Goal: Task Accomplishment & Management: Complete application form

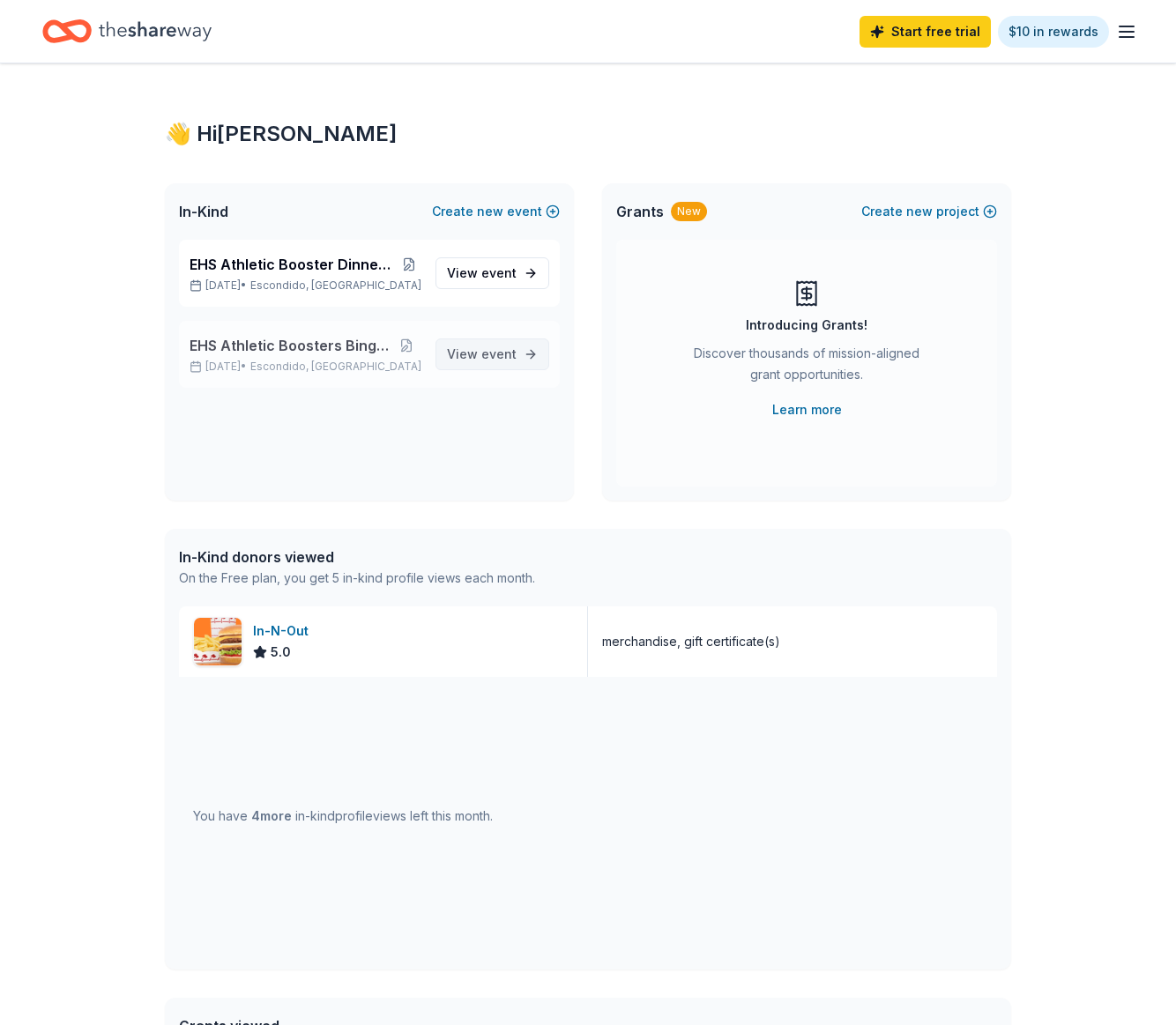
click at [478, 354] on span "View event" at bounding box center [482, 354] width 69 height 21
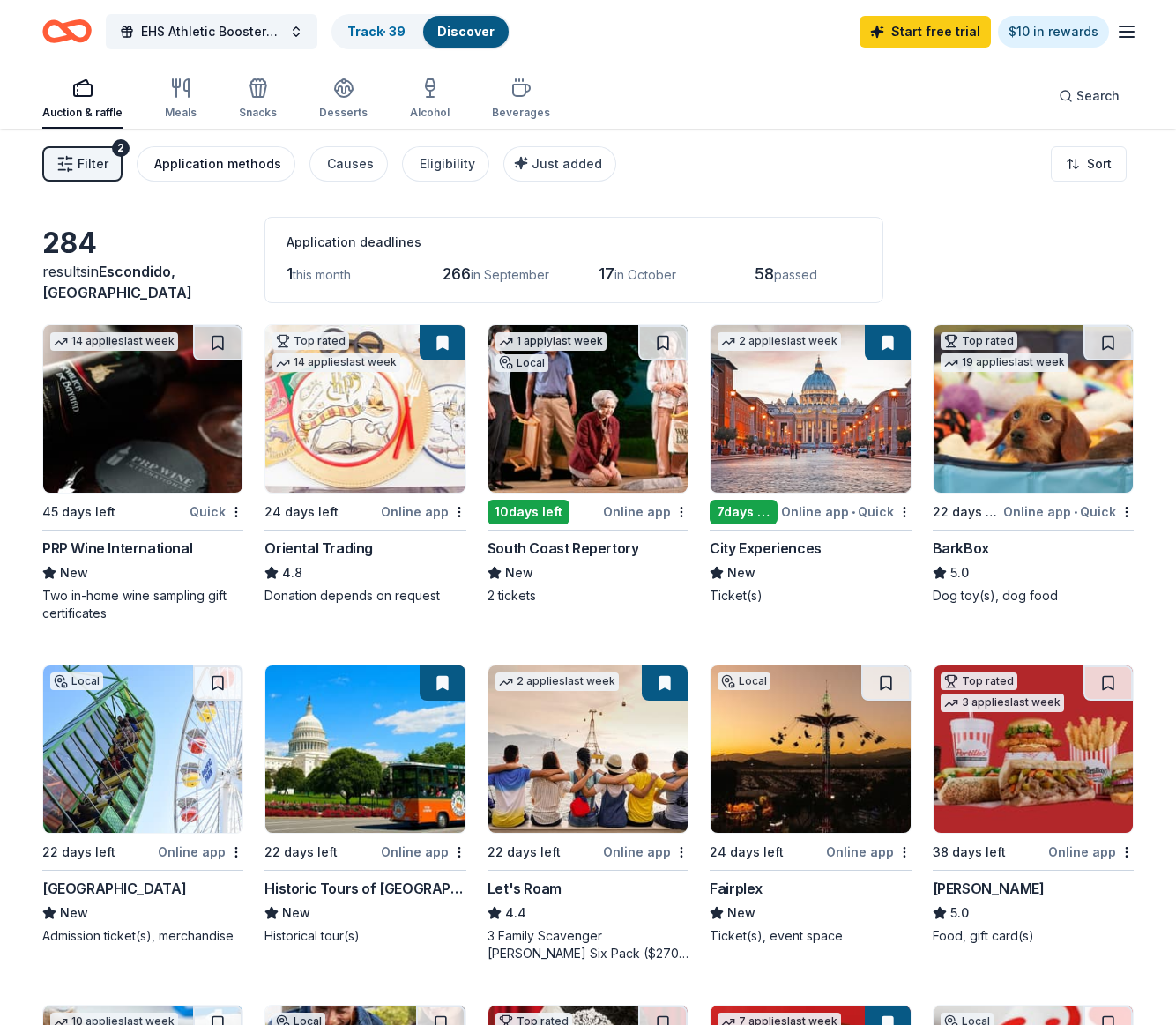
click at [192, 158] on div "Application methods" at bounding box center [218, 164] width 127 height 21
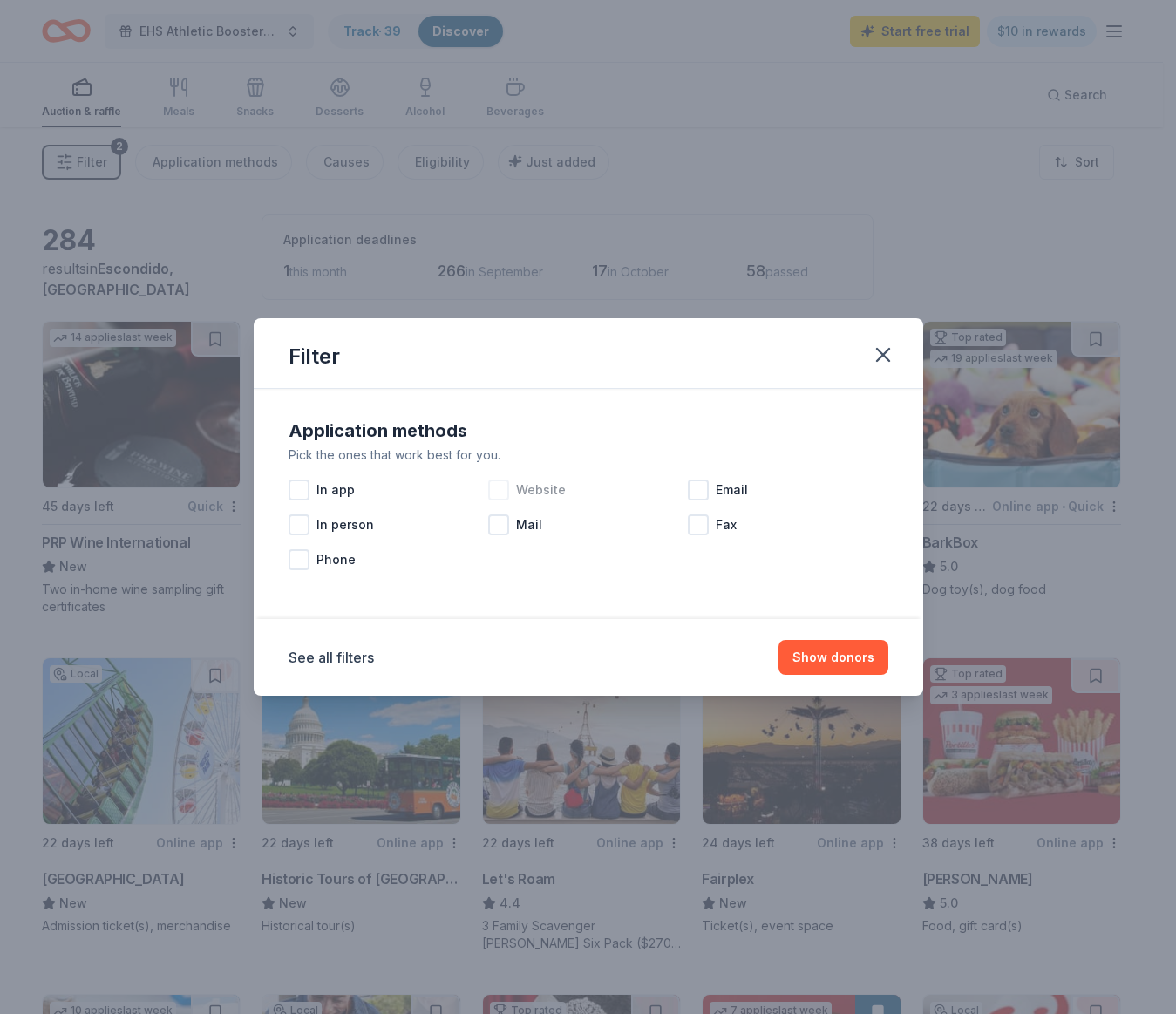
click at [500, 484] on div at bounding box center [498, 489] width 21 height 21
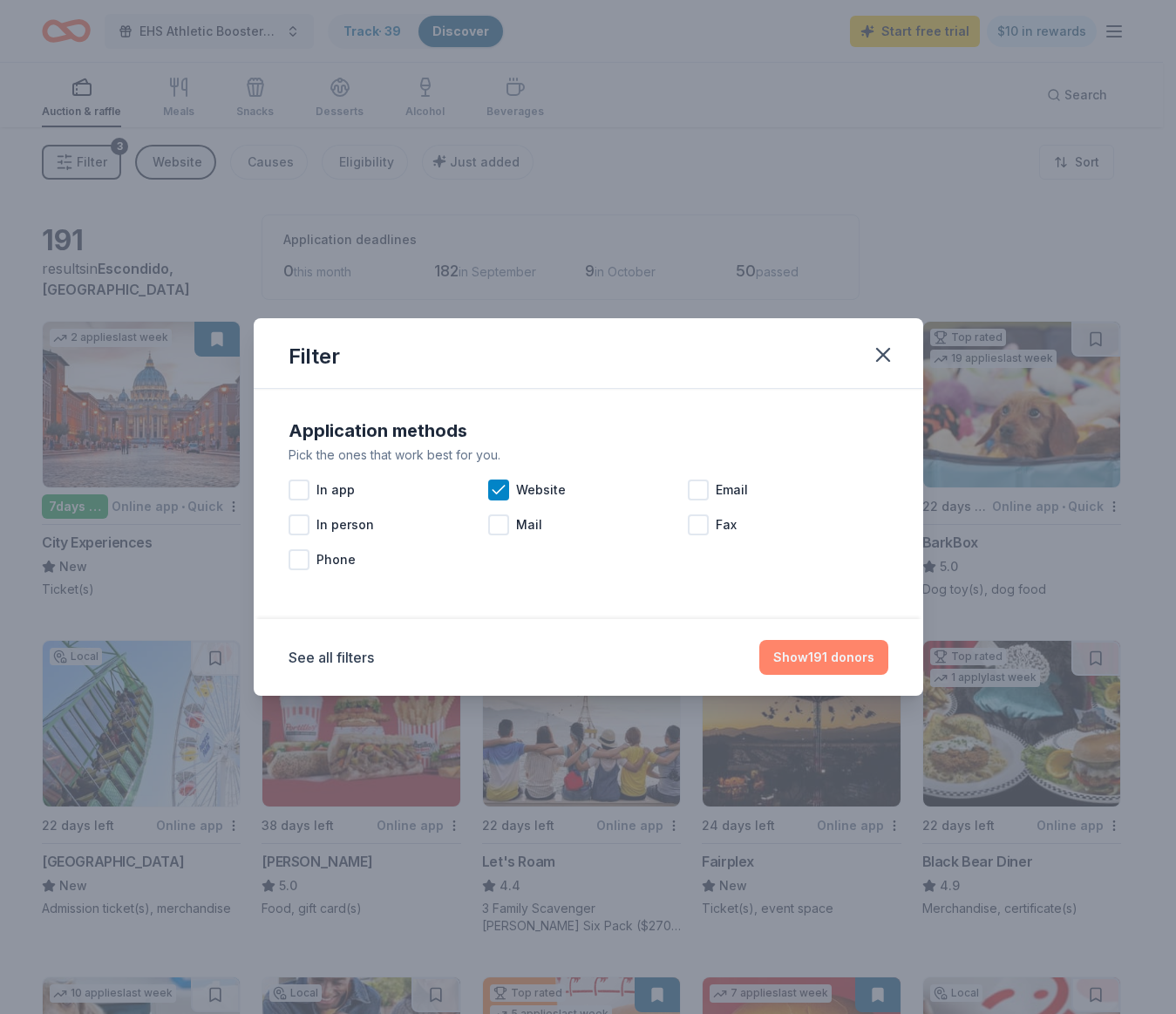
click at [848, 662] on button "Show 191 donors" at bounding box center [824, 658] width 129 height 35
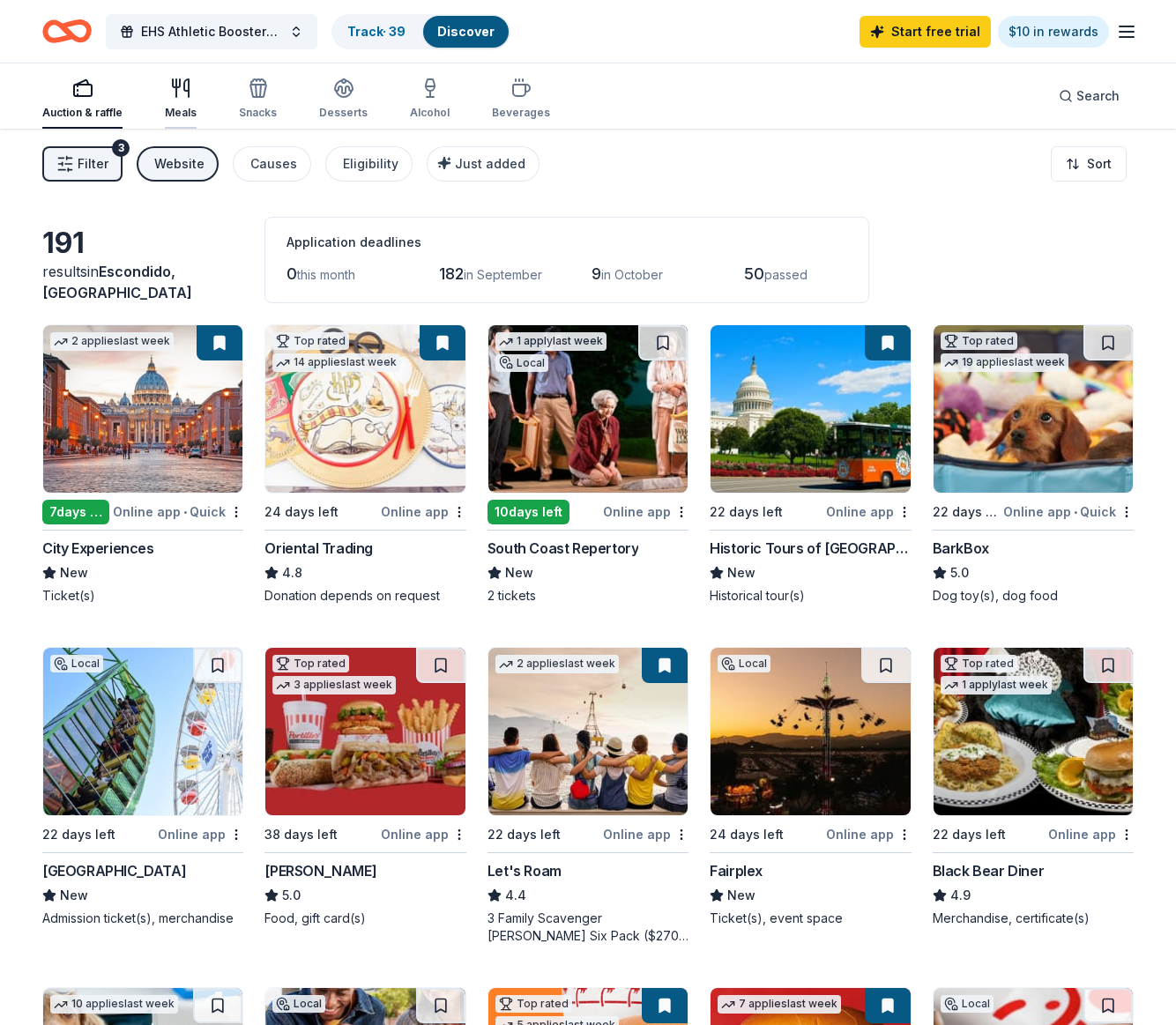
click at [178, 100] on div "Meals" at bounding box center [180, 98] width 32 height 43
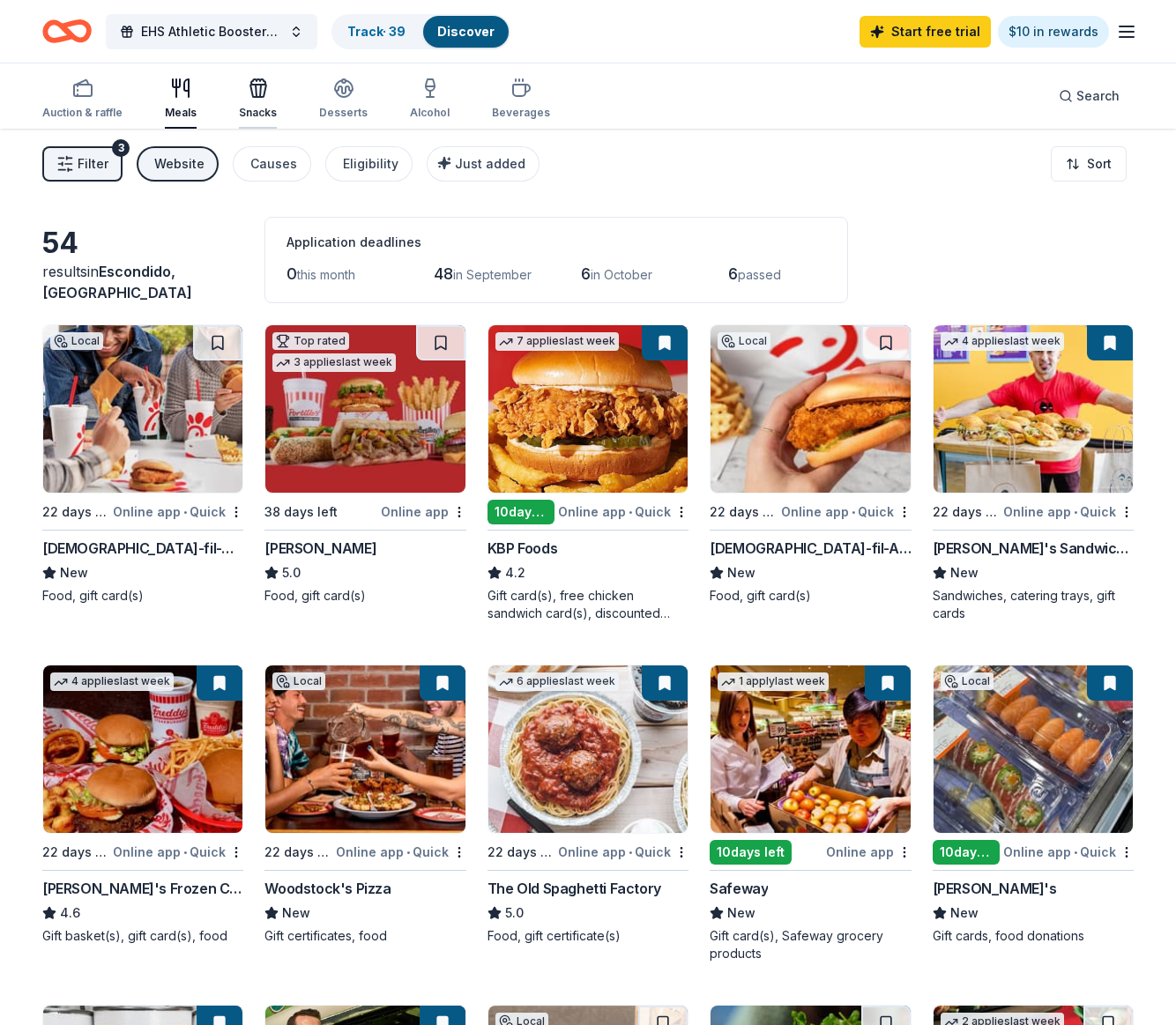
click at [267, 99] on div "Snacks" at bounding box center [258, 98] width 38 height 43
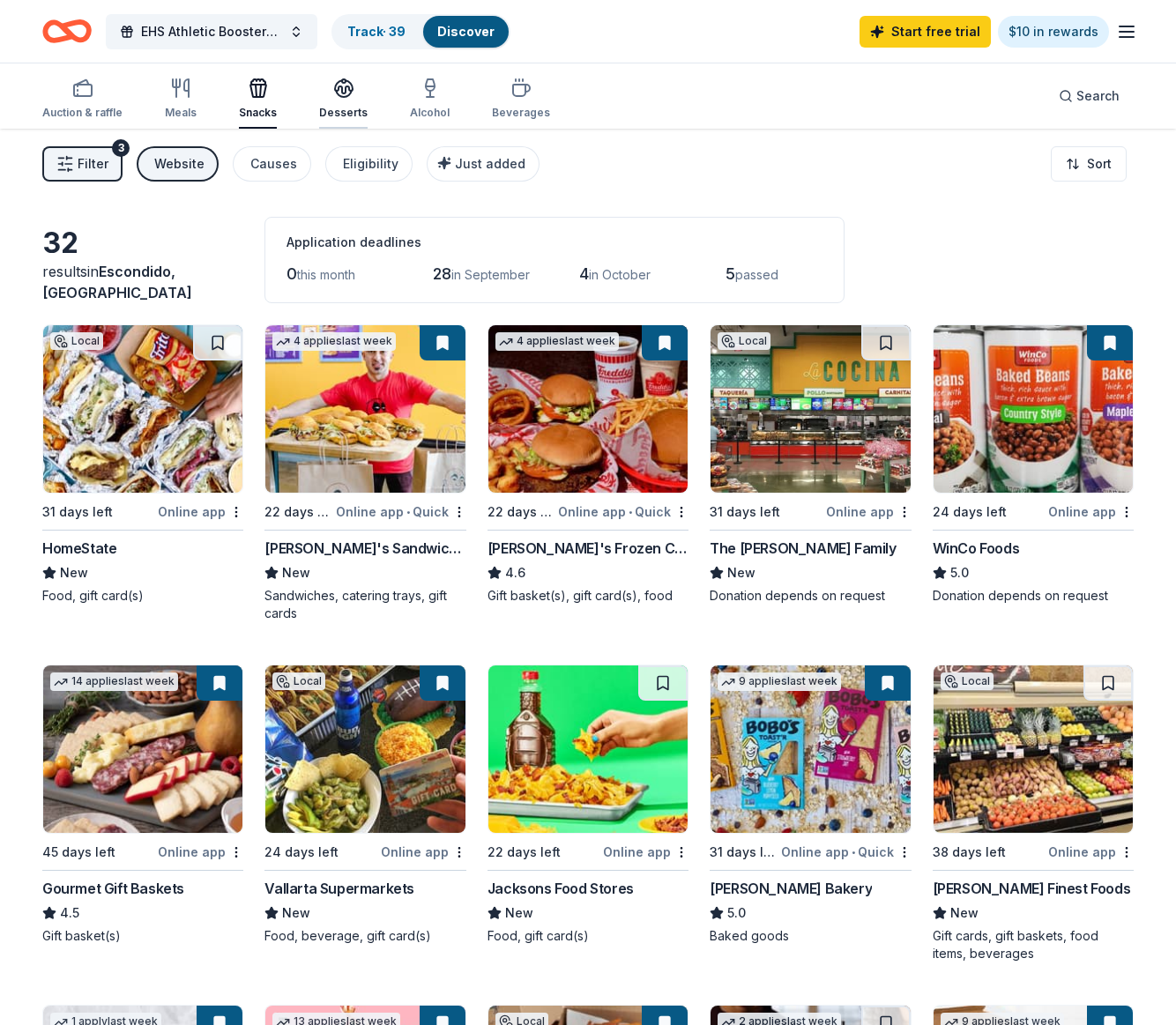
click at [333, 95] on icon "button" at bounding box center [343, 87] width 21 height 21
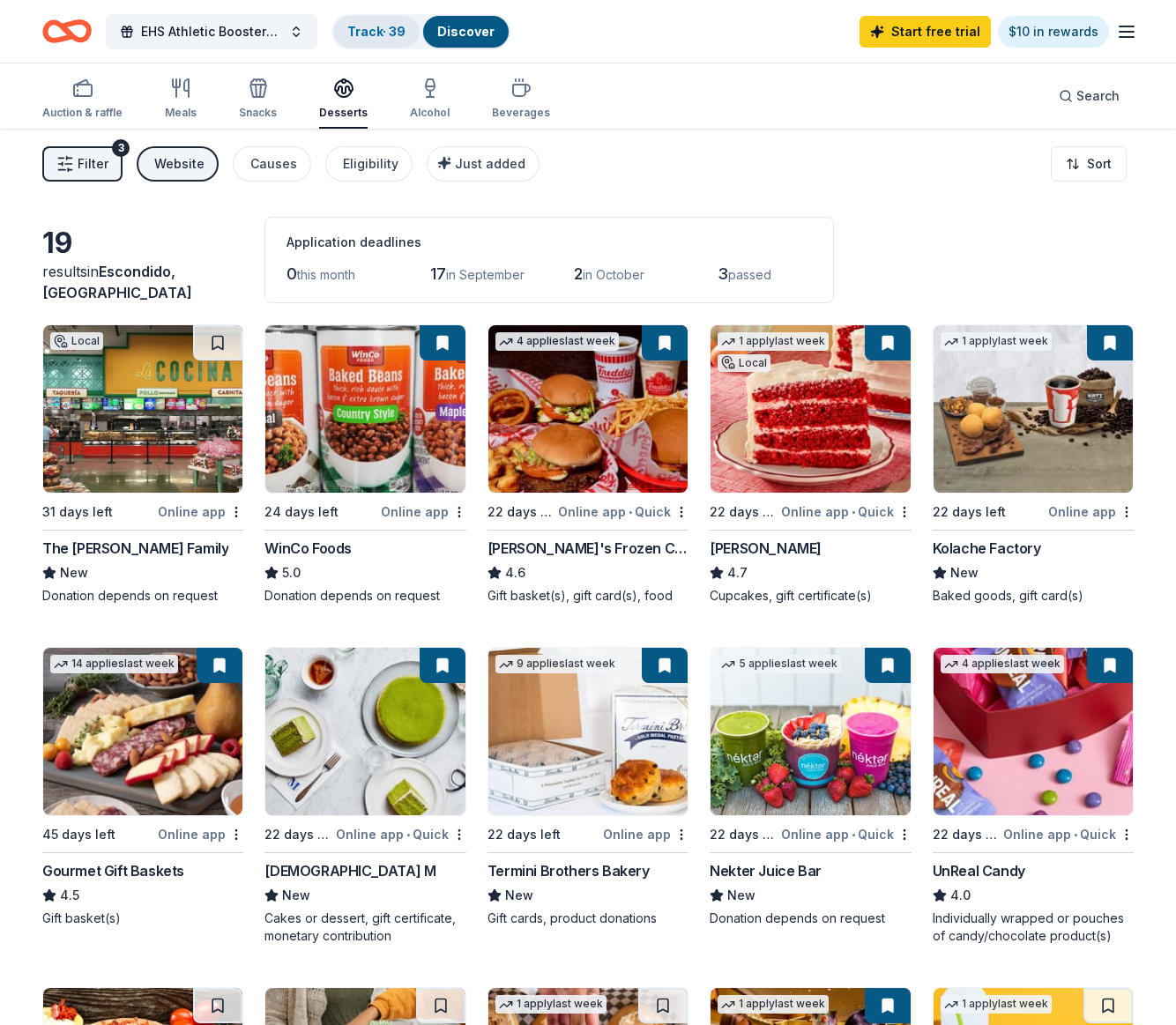
click at [395, 28] on link "Track · 39" at bounding box center [376, 31] width 59 height 15
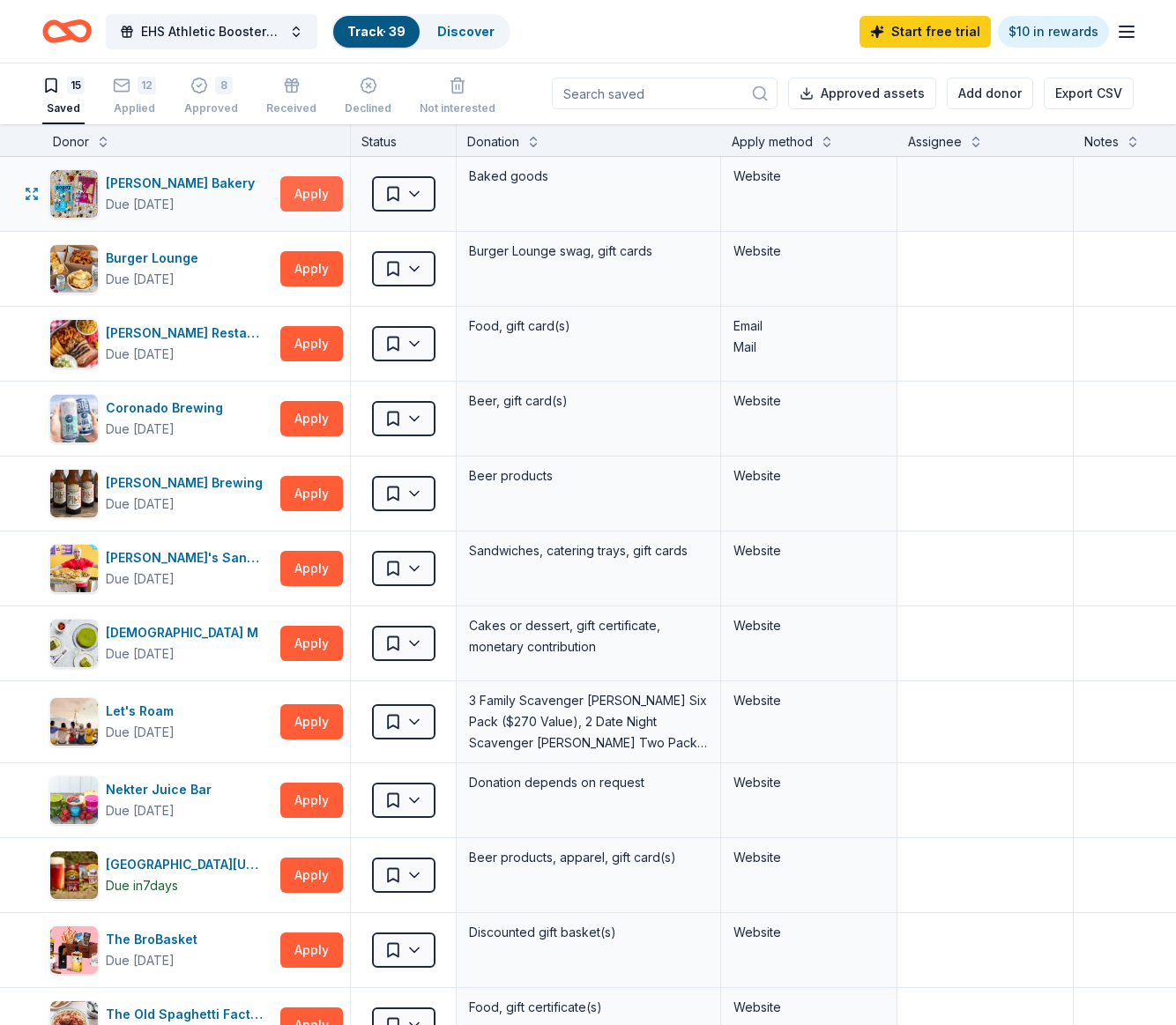
click at [316, 193] on button "Apply" at bounding box center [311, 194] width 62 height 36
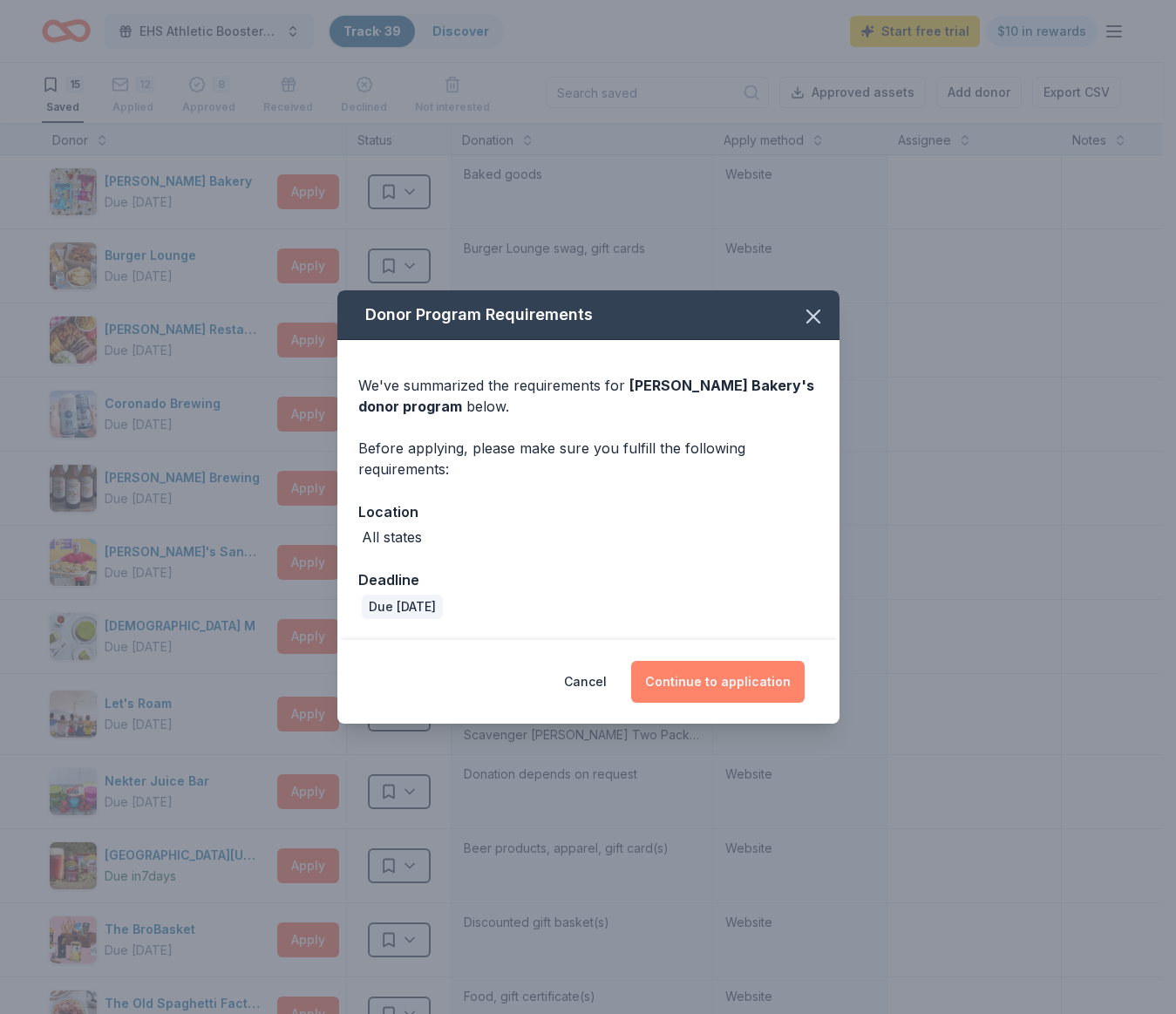
click at [745, 691] on button "Continue to application" at bounding box center [718, 682] width 174 height 42
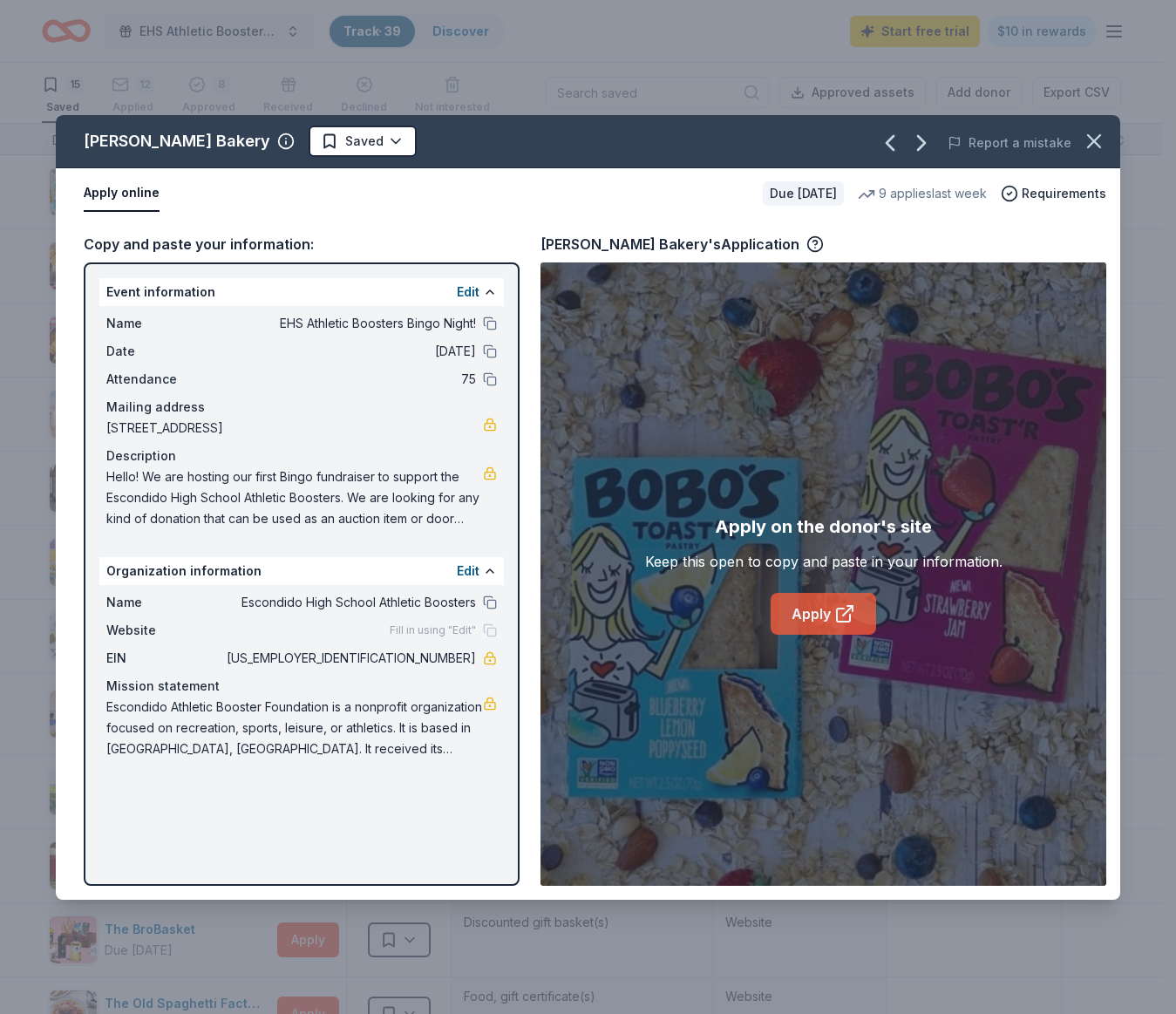
click at [831, 617] on link "Apply" at bounding box center [824, 614] width 106 height 42
click at [1105, 143] on icon "button" at bounding box center [1094, 141] width 25 height 25
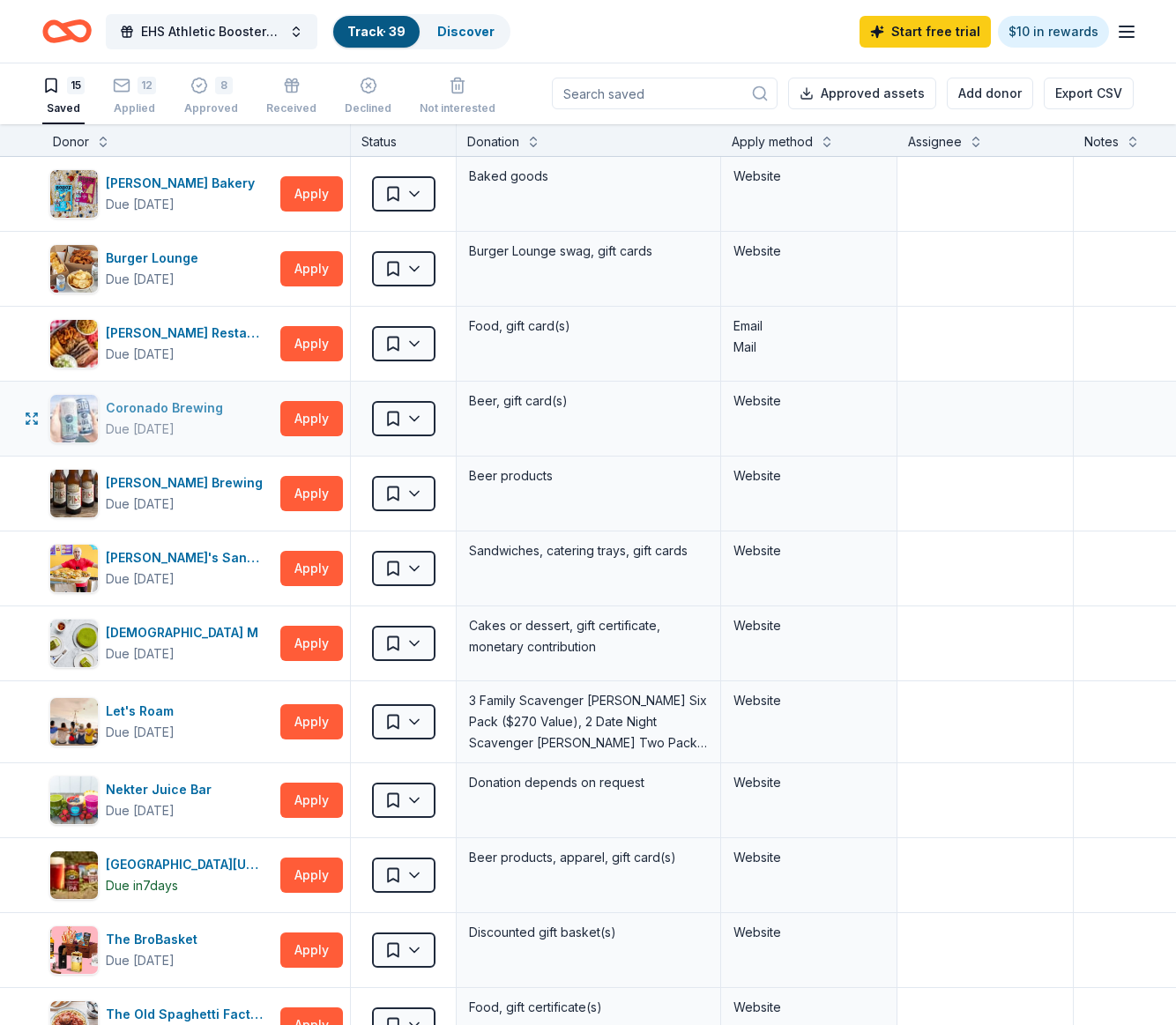
drag, startPoint x: 234, startPoint y: 409, endPoint x: 107, endPoint y: 399, distance: 127.4
click at [107, 399] on div "Coronado Brewing Due [DATE]" at bounding box center [162, 418] width 224 height 50
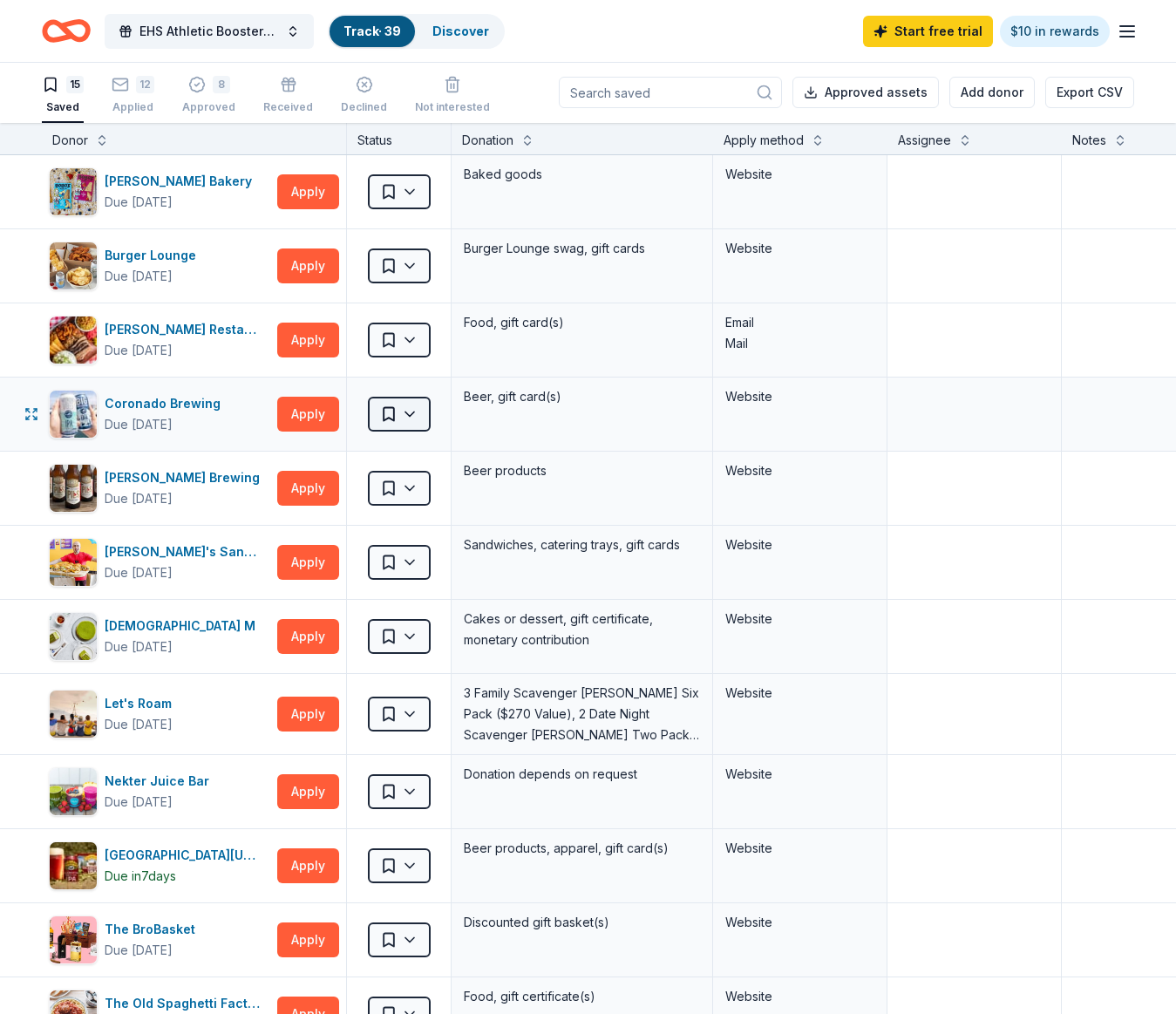
click at [408, 412] on html "EHS Athletic Boosters Bingo Night! Track · 39 Discover Start free trial $10 in …" at bounding box center [588, 506] width 1176 height 1014
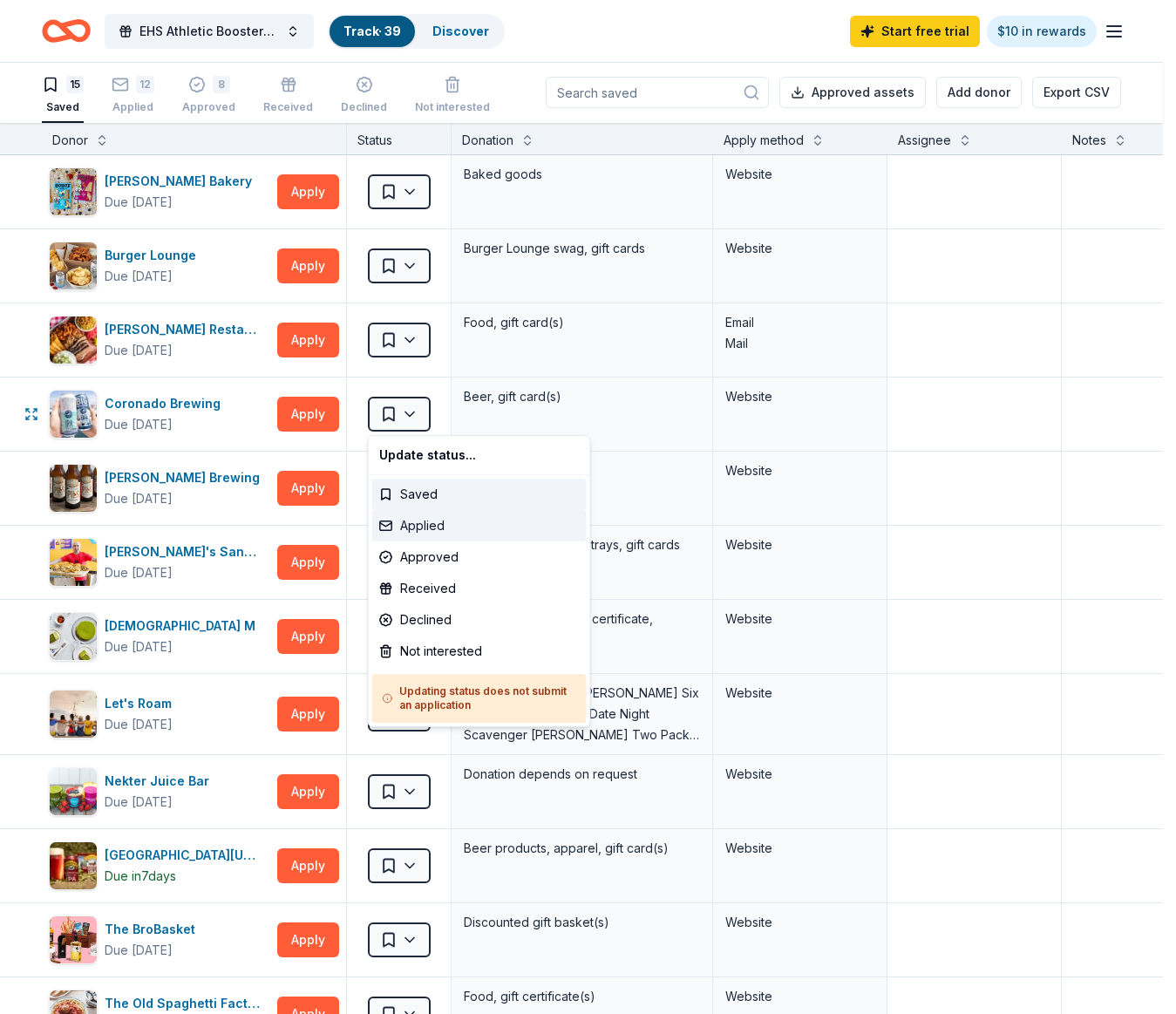
click at [429, 532] on div "Applied" at bounding box center [480, 526] width 215 height 31
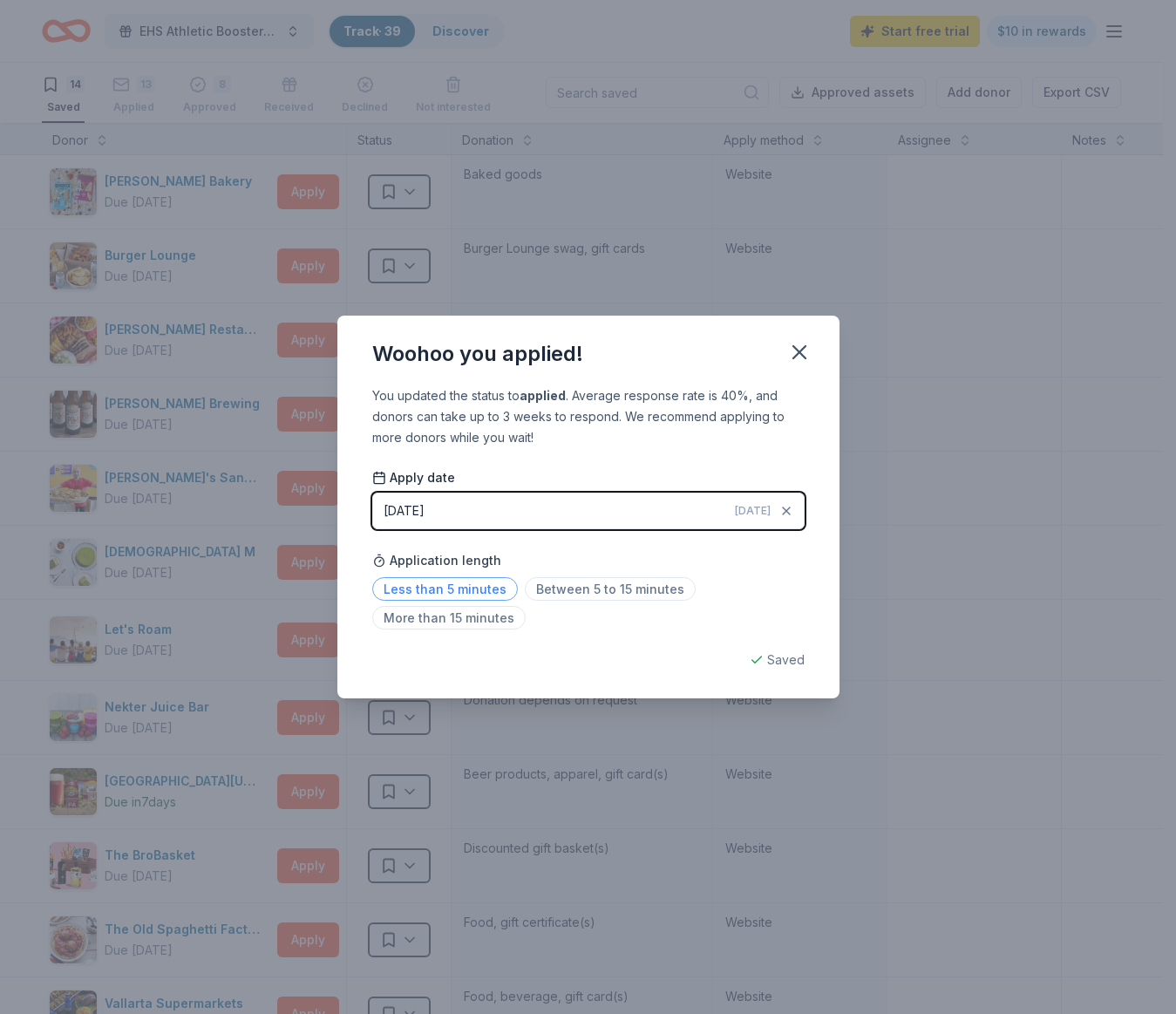
click at [477, 600] on span "Less than 5 minutes" at bounding box center [445, 589] width 145 height 24
click at [798, 347] on icon "button" at bounding box center [799, 352] width 25 height 25
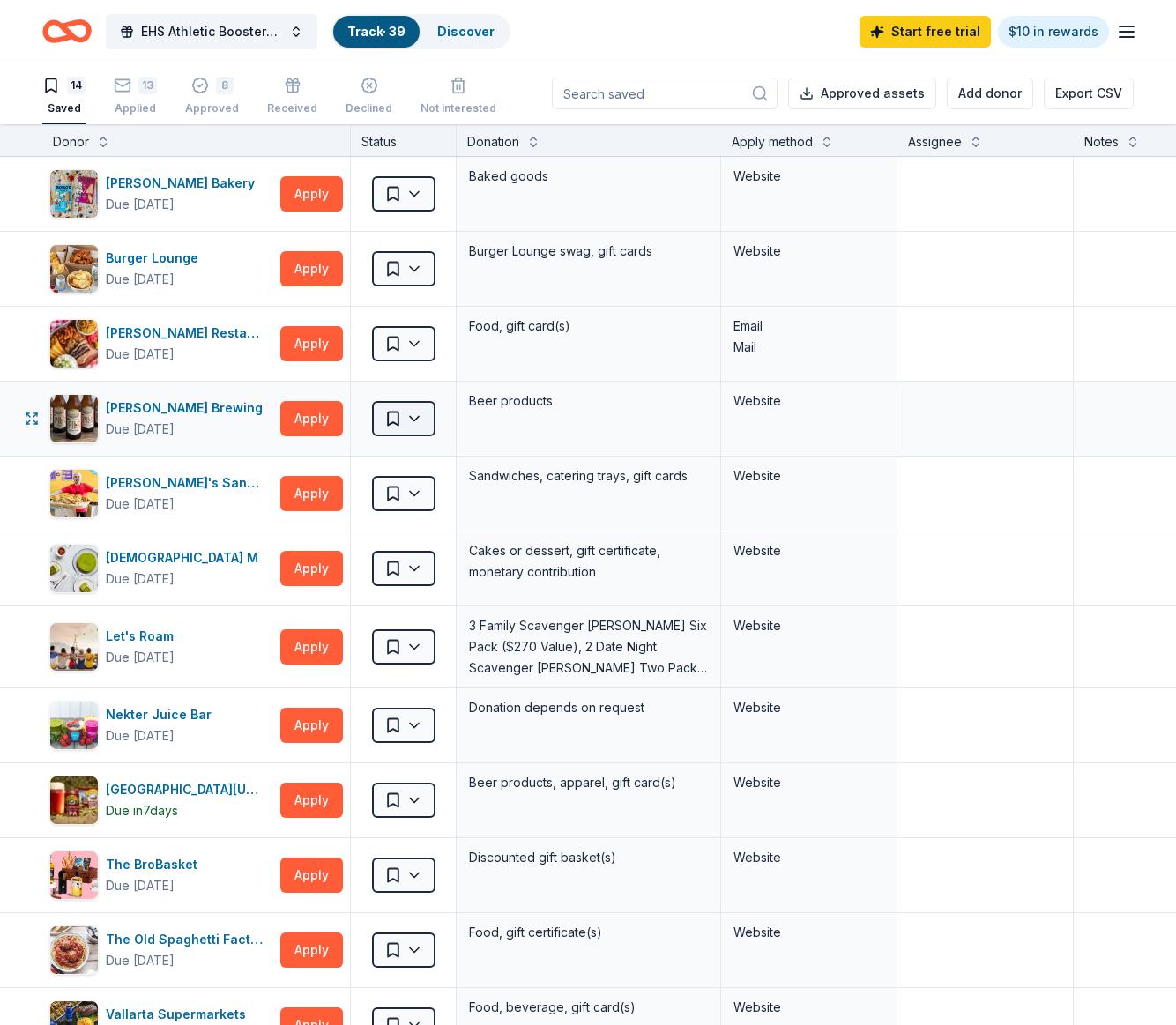
click at [419, 416] on html "EHS Athletic Boosters Bingo Night! Track · 39 Discover Start free trial $10 in …" at bounding box center [588, 512] width 1176 height 1025
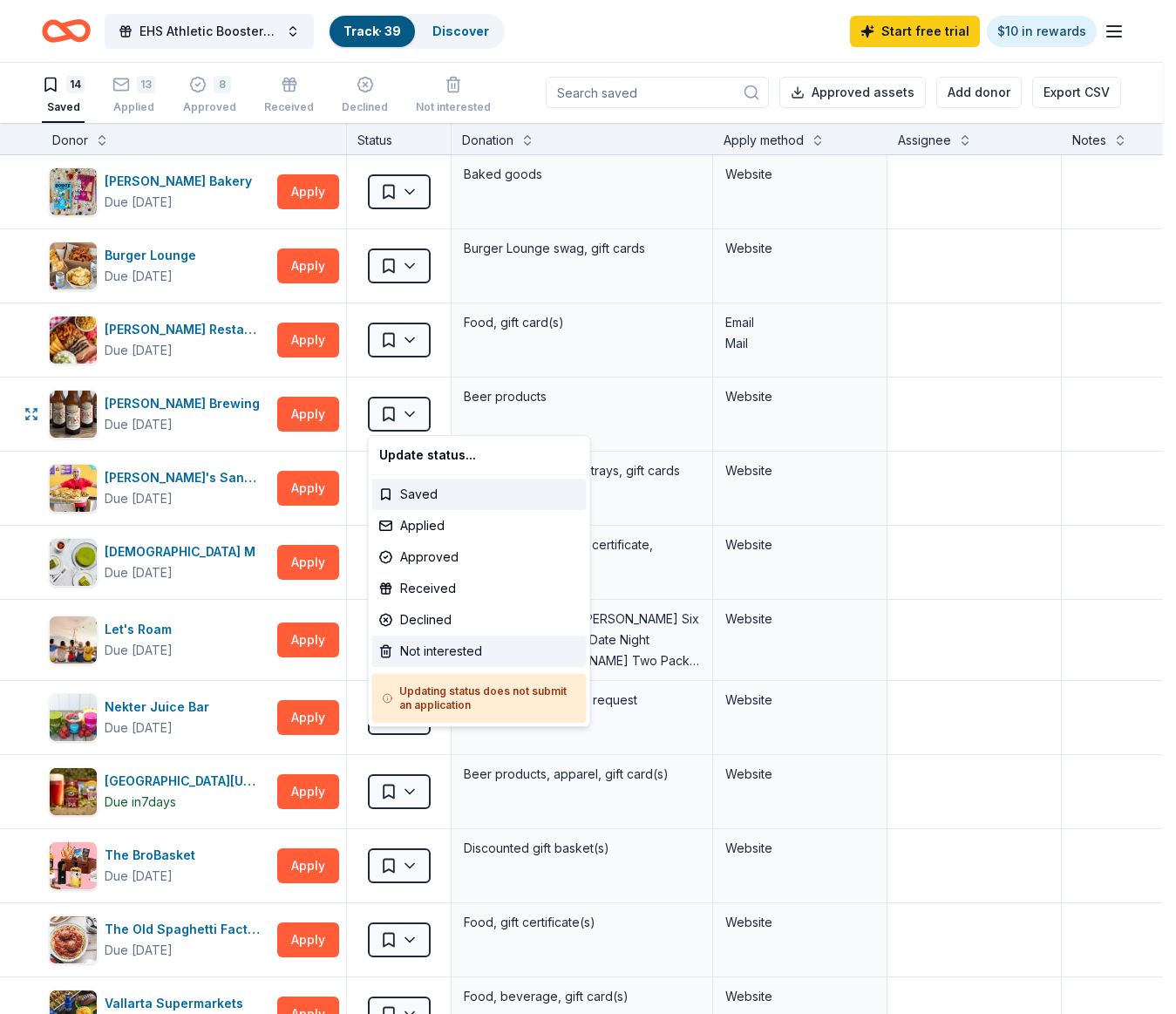
click at [433, 654] on div "Not interested" at bounding box center [480, 651] width 215 height 31
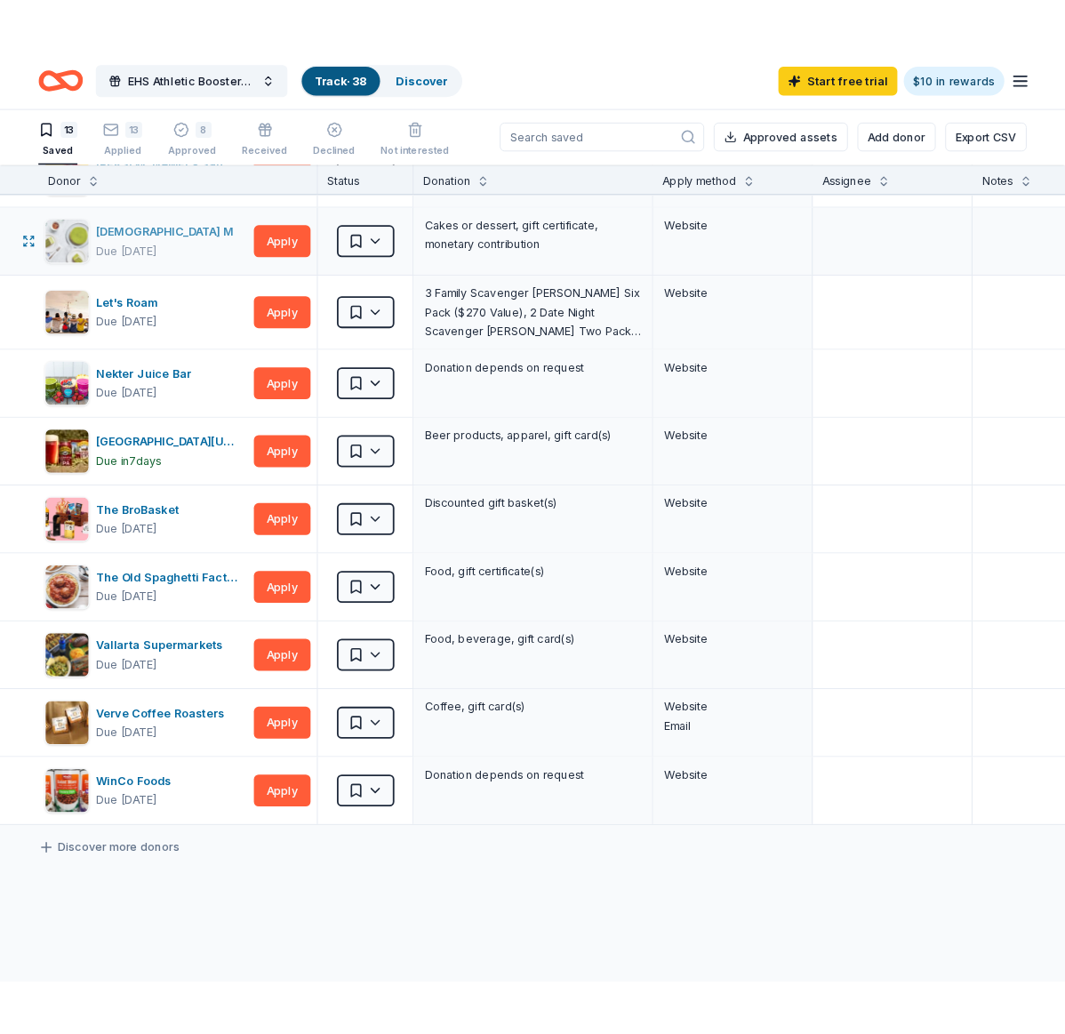
scroll to position [287, 0]
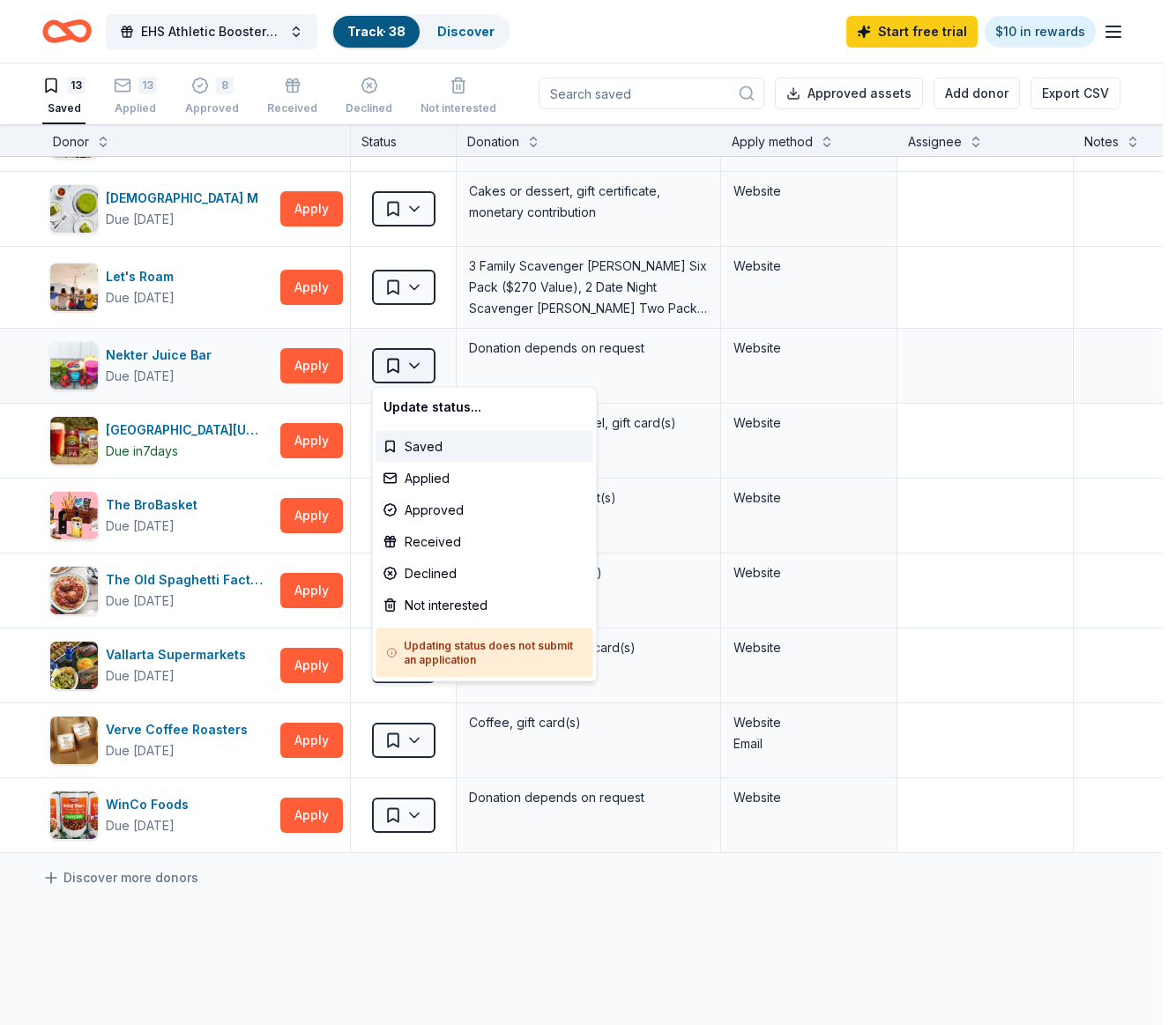
click at [419, 365] on html "EHS Athletic Boosters Bingo Night! Track · 38 Discover Start free trial $10 in …" at bounding box center [588, 512] width 1176 height 1025
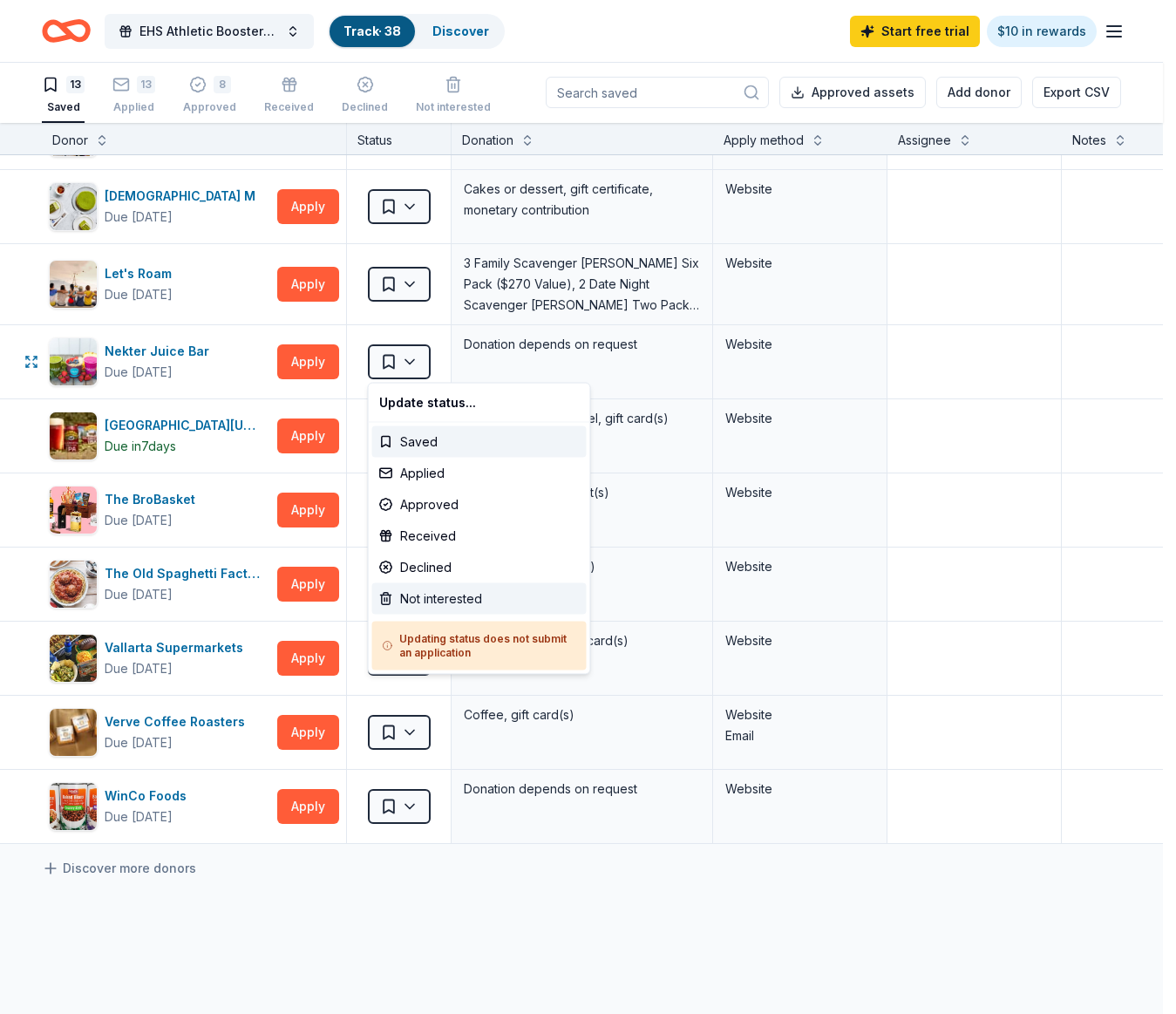
click at [419, 601] on div "Not interested" at bounding box center [480, 599] width 215 height 31
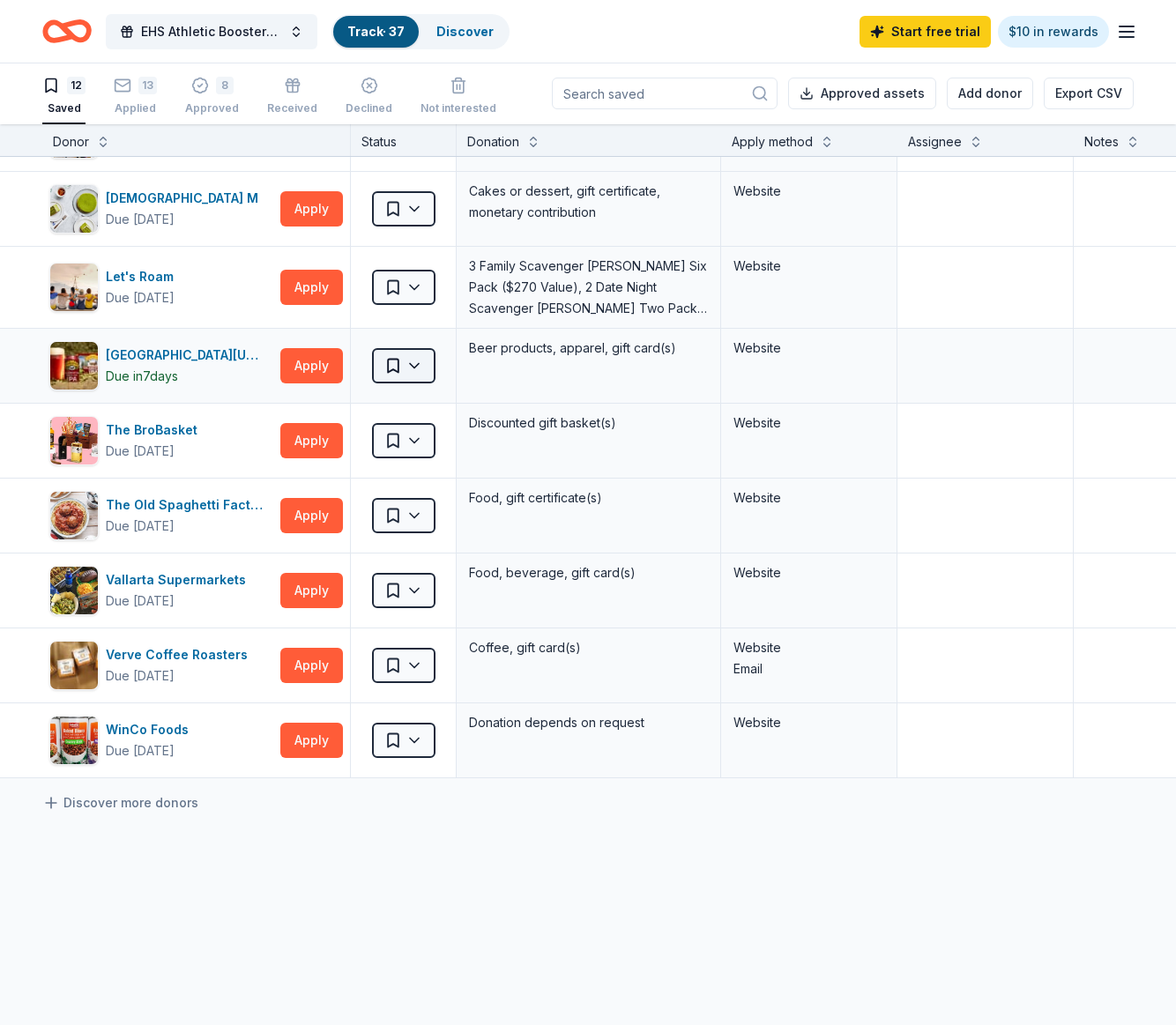
click at [416, 365] on html "EHS Athletic Boosters Bingo Night! Track · 37 Discover Start free trial $10 in …" at bounding box center [588, 512] width 1176 height 1025
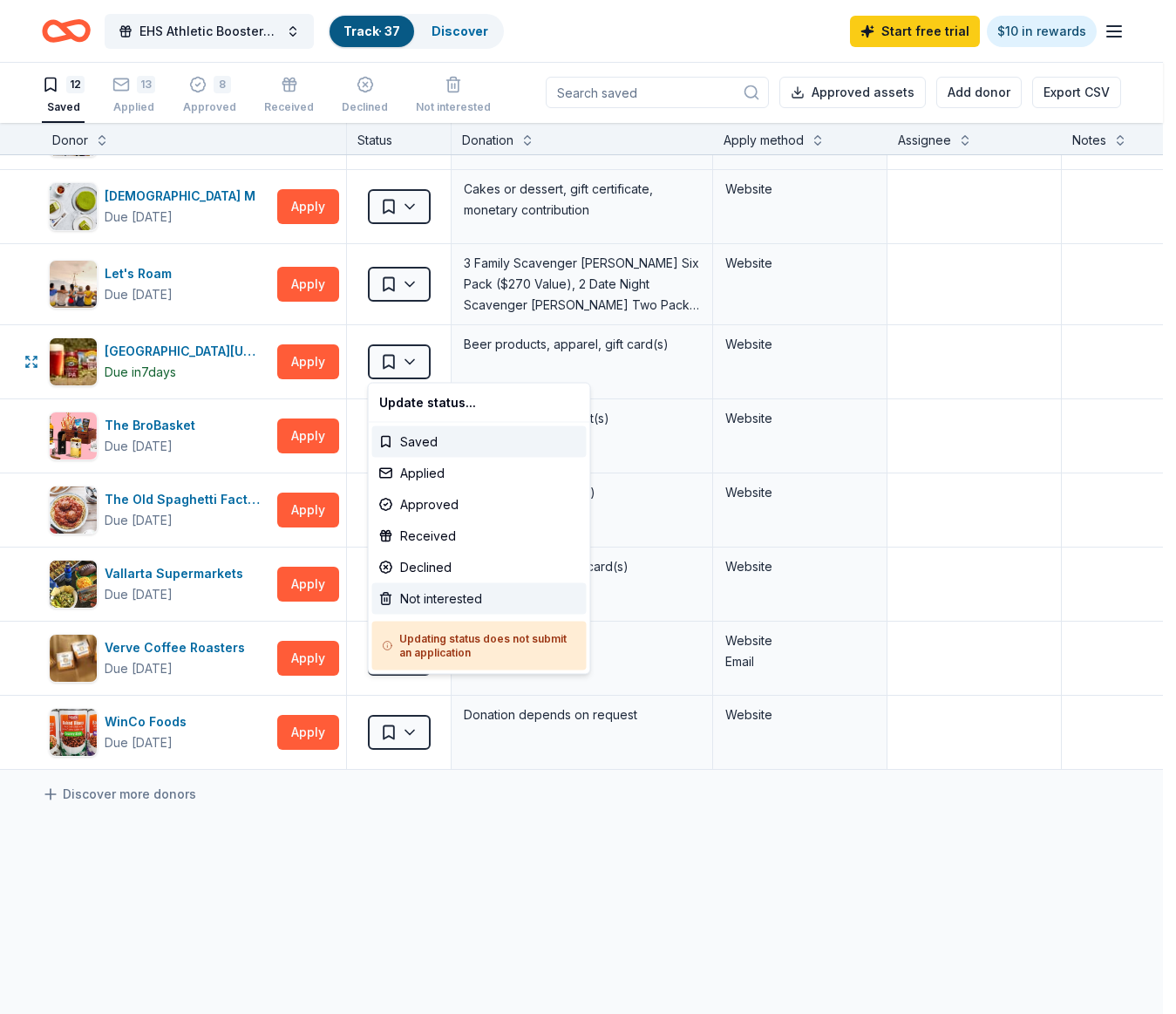
click at [439, 595] on div "Not interested" at bounding box center [480, 599] width 215 height 31
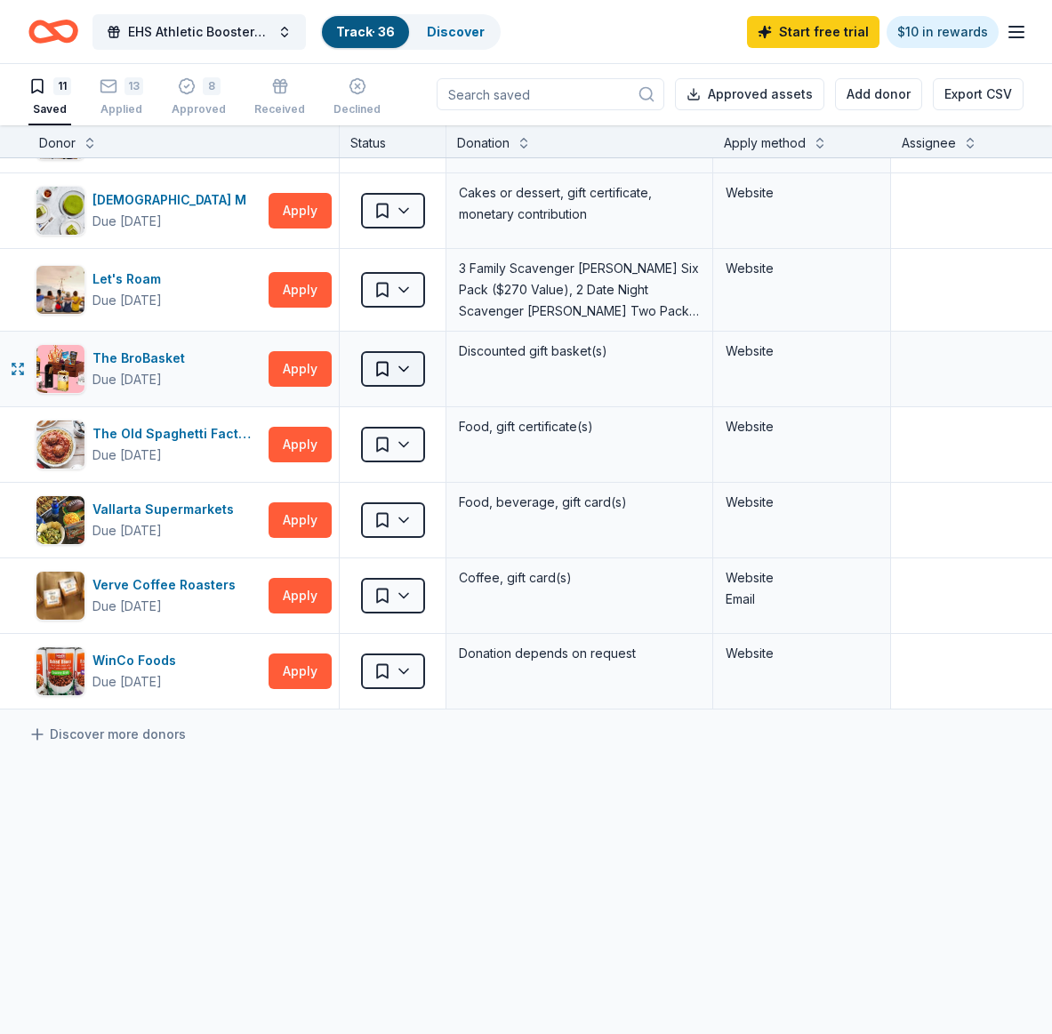
click at [406, 365] on html "EHS Athletic Boosters Bingo Night! Track · 36 Discover Start free trial $10 in …" at bounding box center [526, 516] width 1052 height 1034
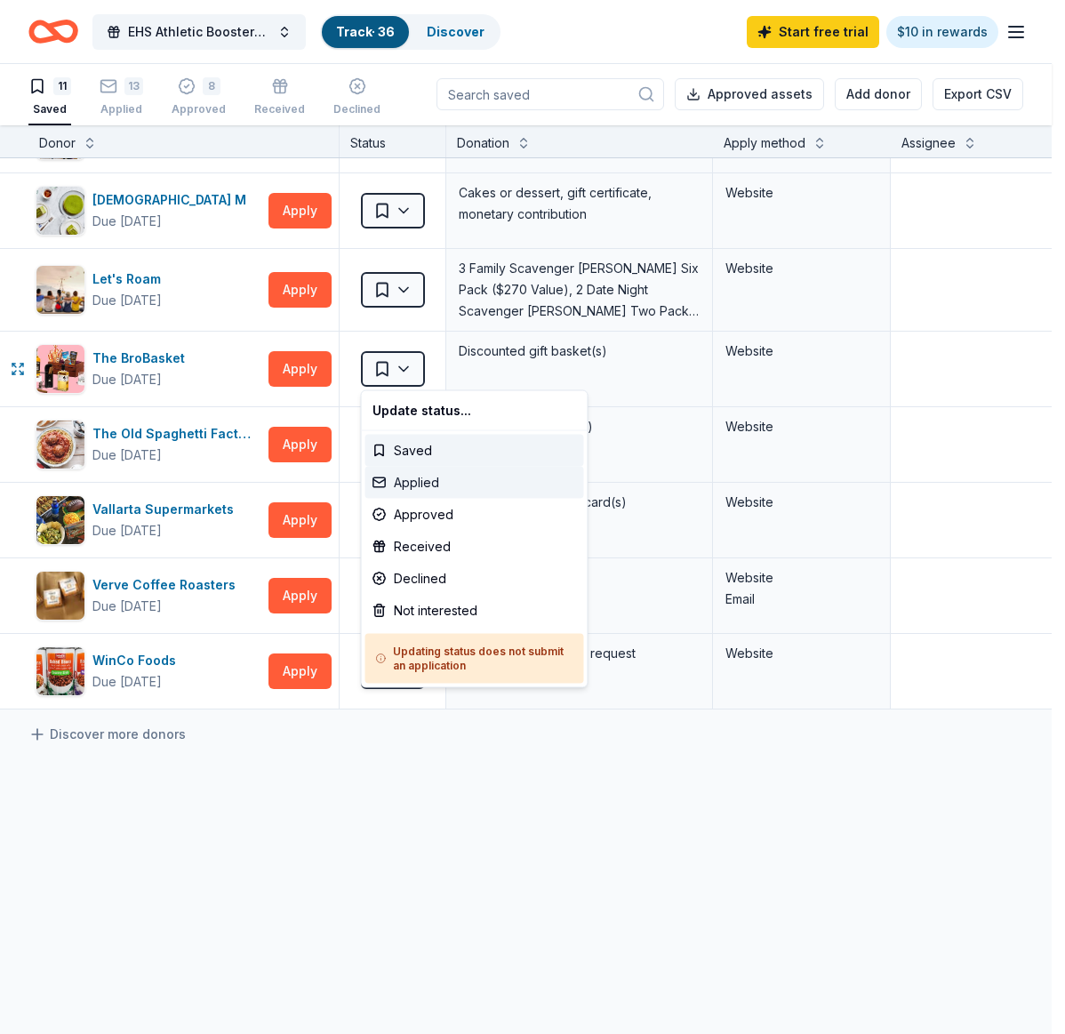
click at [416, 476] on div "Applied" at bounding box center [474, 483] width 219 height 32
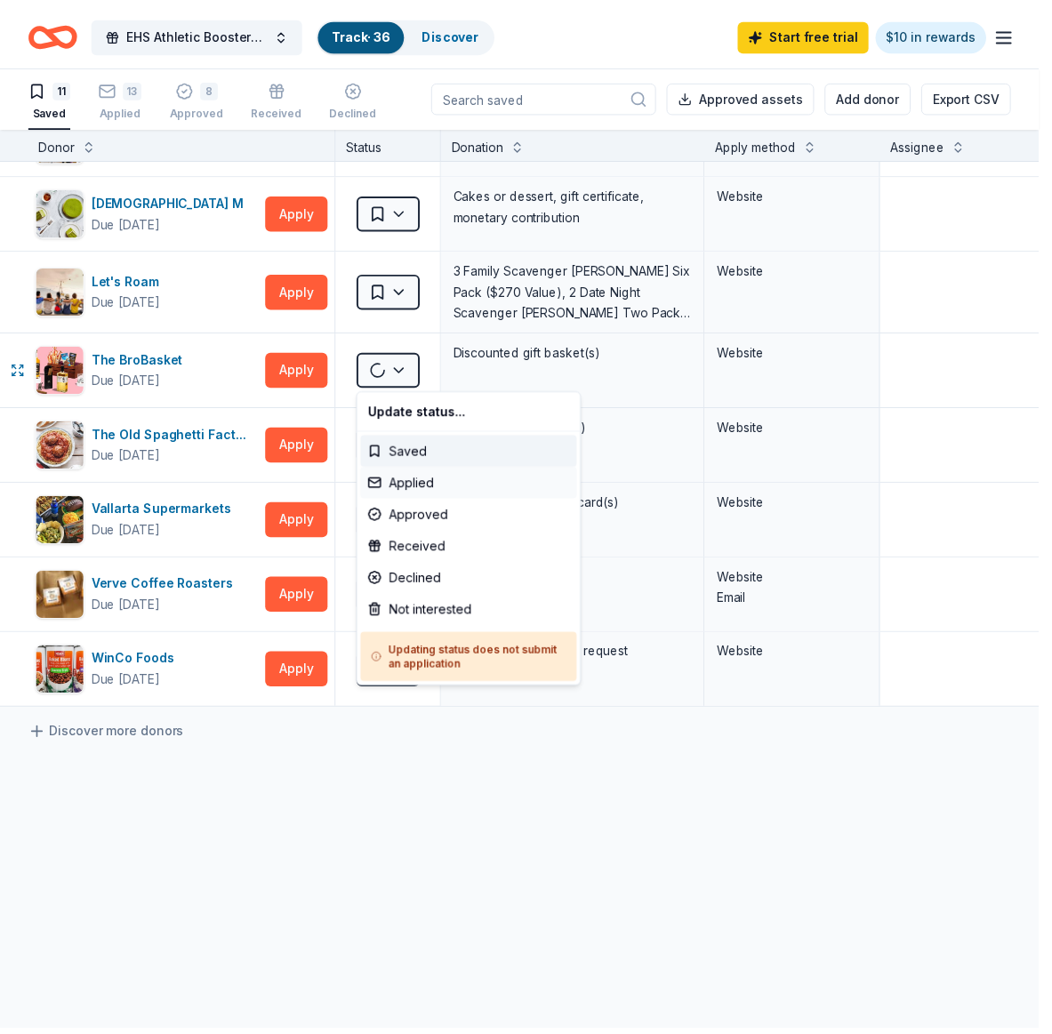
scroll to position [235, 0]
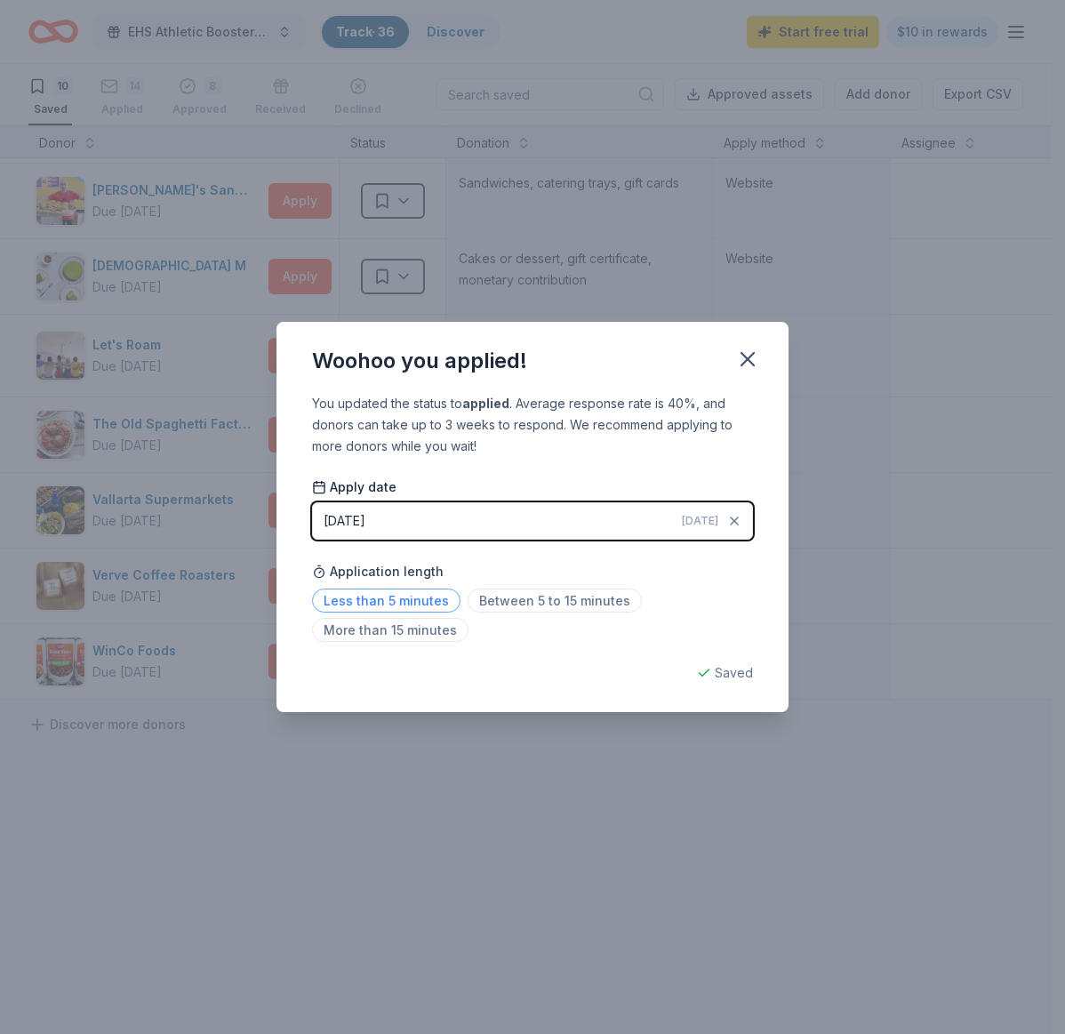
click at [413, 597] on span "Less than 5 minutes" at bounding box center [386, 601] width 148 height 24
click at [745, 357] on icon "button" at bounding box center [747, 359] width 12 height 12
